Goal: Transaction & Acquisition: Purchase product/service

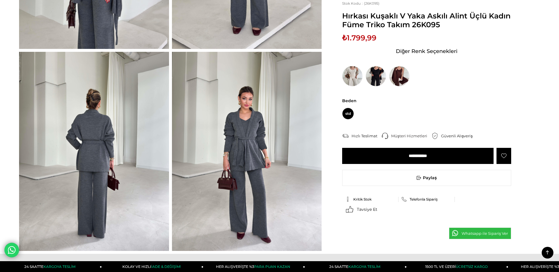
scroll to position [235, 0]
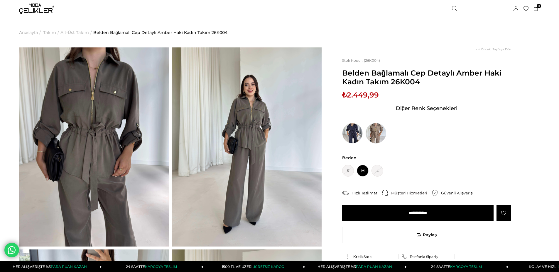
click at [379, 133] on img at bounding box center [375, 133] width 21 height 21
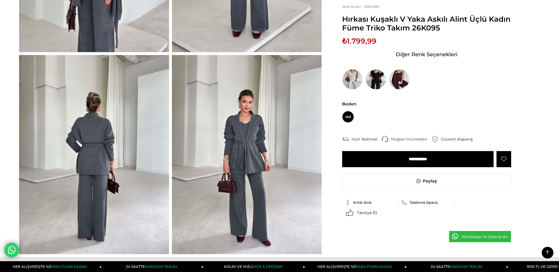
scroll to position [205, 0]
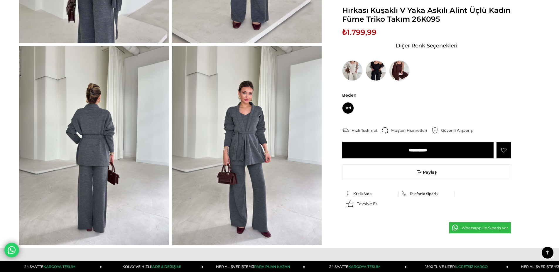
scroll to position [117, 0]
